Goal: Information Seeking & Learning: Compare options

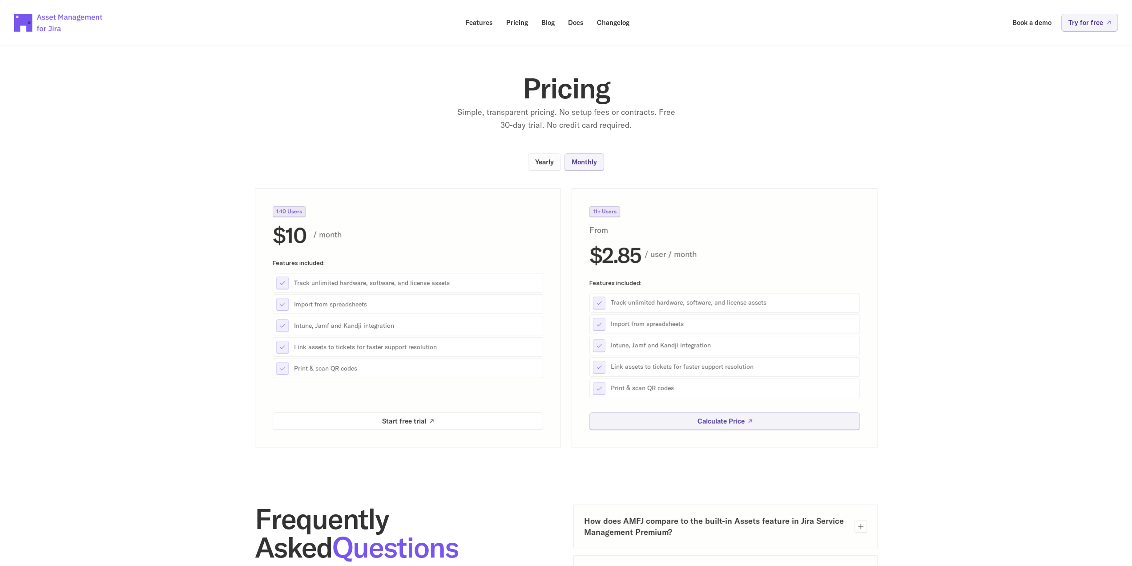
click at [551, 166] on link "Yearly" at bounding box center [544, 161] width 33 height 17
click at [586, 161] on p "Monthly" at bounding box center [584, 161] width 25 height 7
click at [549, 159] on p "Yearly" at bounding box center [544, 161] width 19 height 7
click at [575, 161] on p "Monthly" at bounding box center [584, 161] width 25 height 7
click at [477, 24] on p "Features" at bounding box center [479, 22] width 28 height 7
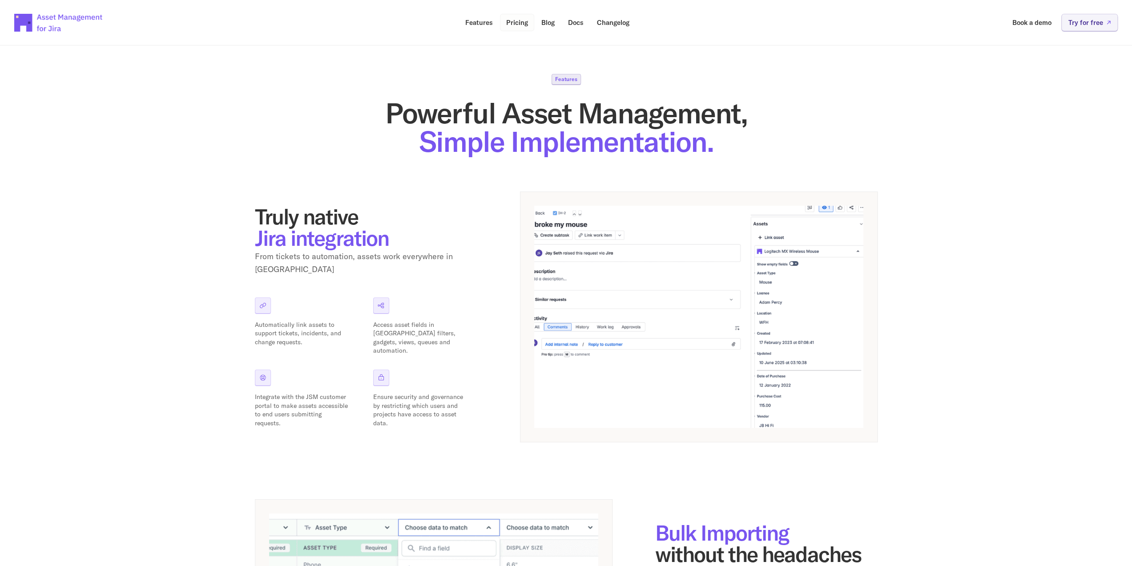
click at [521, 25] on p "Pricing" at bounding box center [517, 22] width 22 height 7
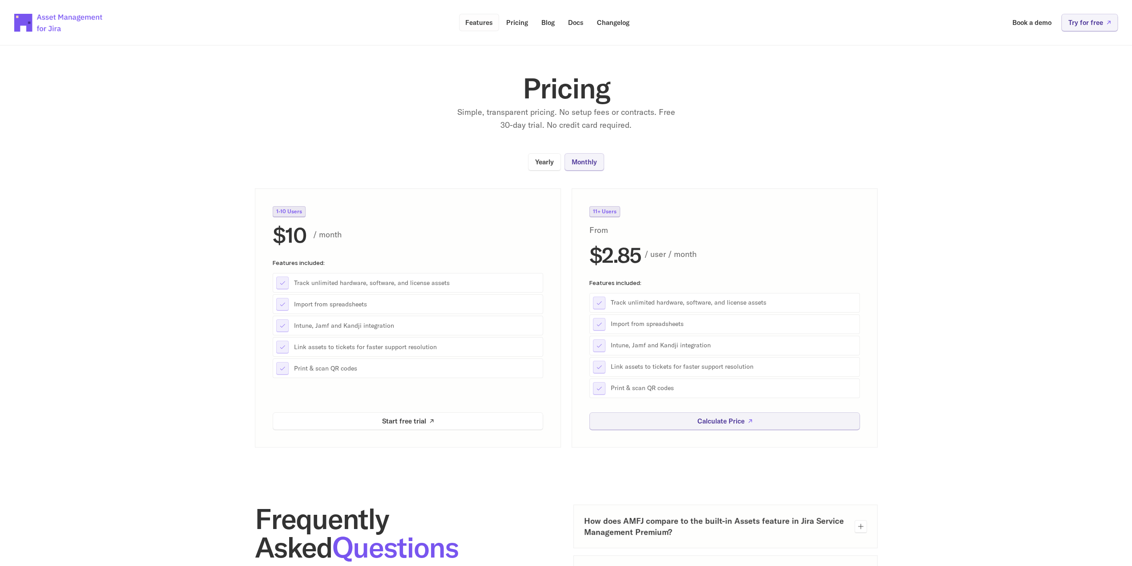
click at [490, 24] on p "Features" at bounding box center [479, 22] width 28 height 7
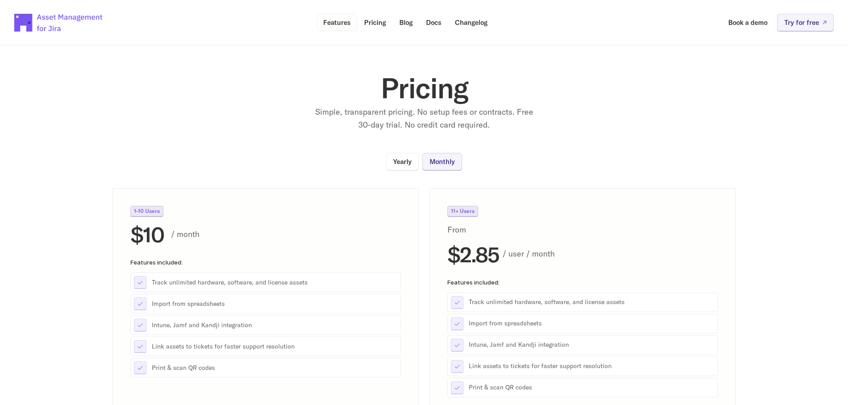
click at [338, 27] on link "Features" at bounding box center [337, 22] width 40 height 17
